Goal: Navigation & Orientation: Go to known website

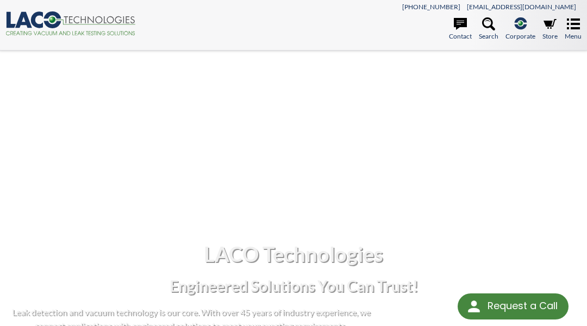
scroll to position [1963, 0]
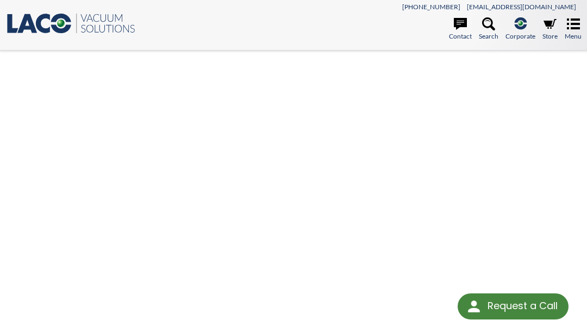
scroll to position [1371, 0]
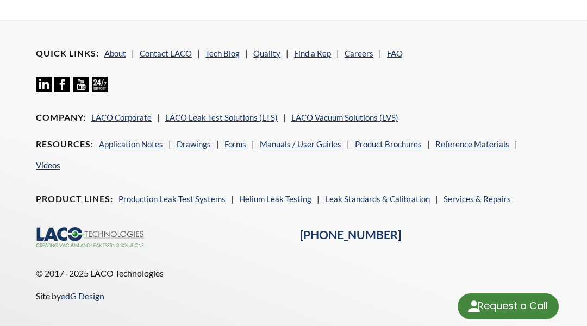
scroll to position [1329, 0]
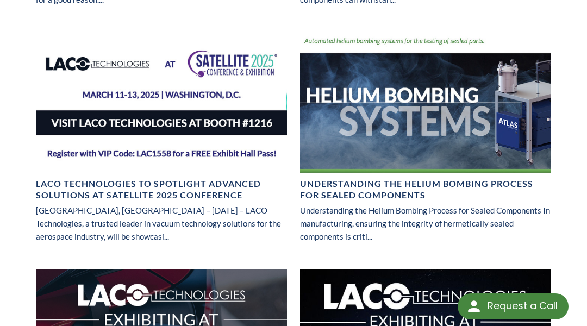
scroll to position [1631, 0]
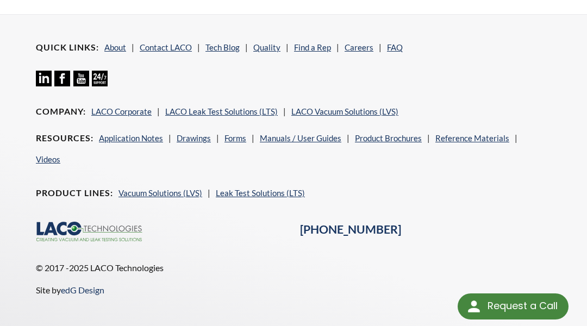
scroll to position [345, 0]
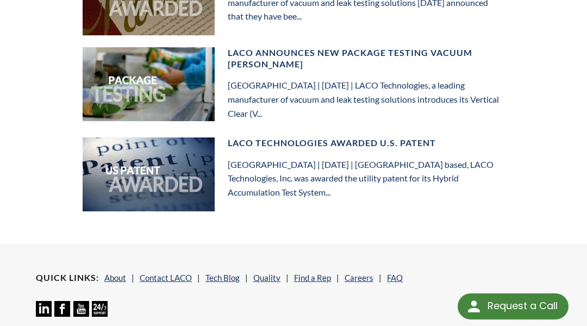
scroll to position [1225, 0]
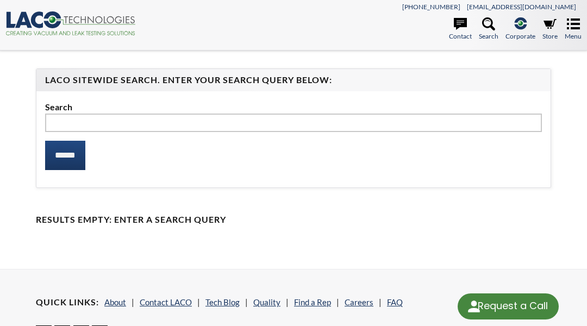
scroll to position [274, 0]
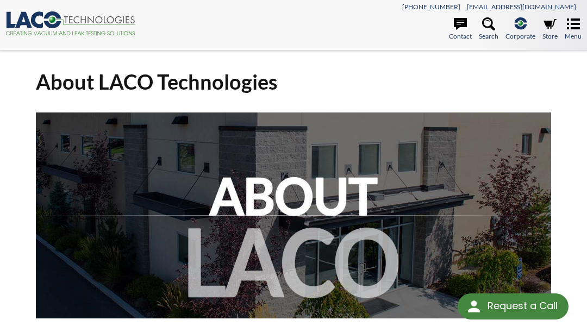
scroll to position [992, 0]
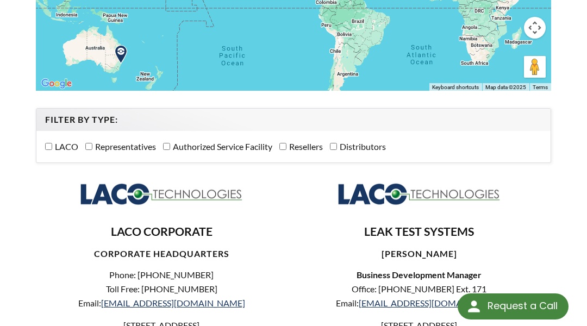
scroll to position [1095, 0]
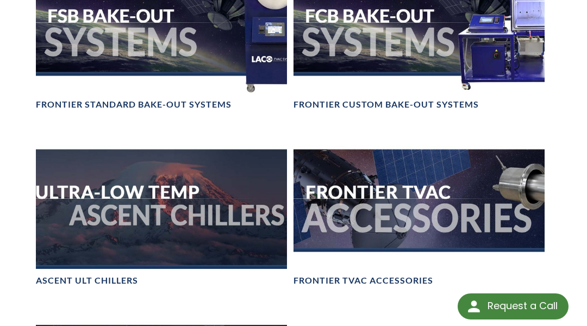
scroll to position [1810, 0]
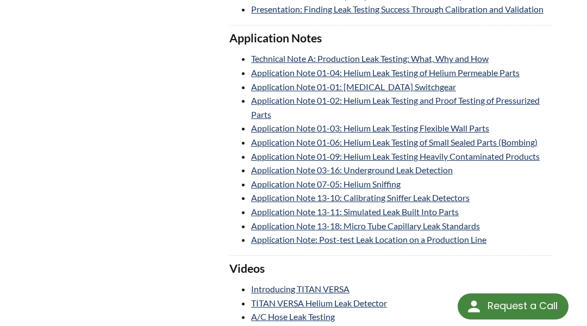
scroll to position [3878, 0]
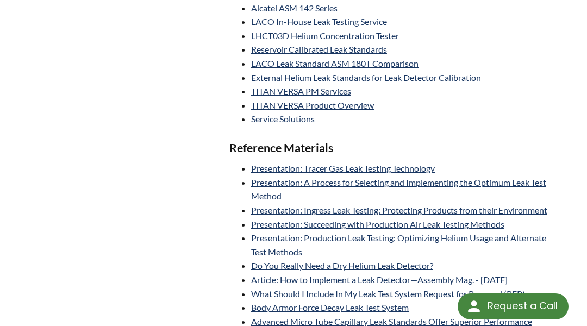
scroll to position [3878, 0]
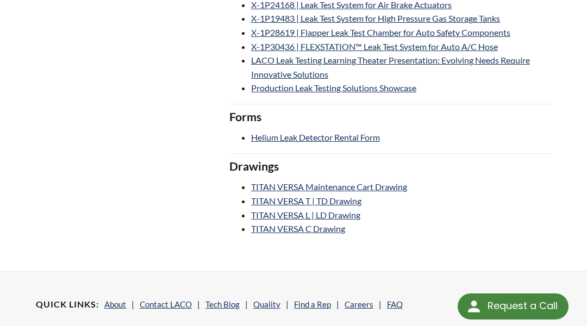
scroll to position [3878, 0]
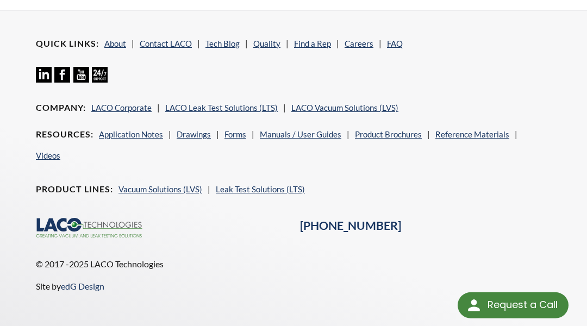
scroll to position [282, 0]
